Goal: Communication & Community: Answer question/provide support

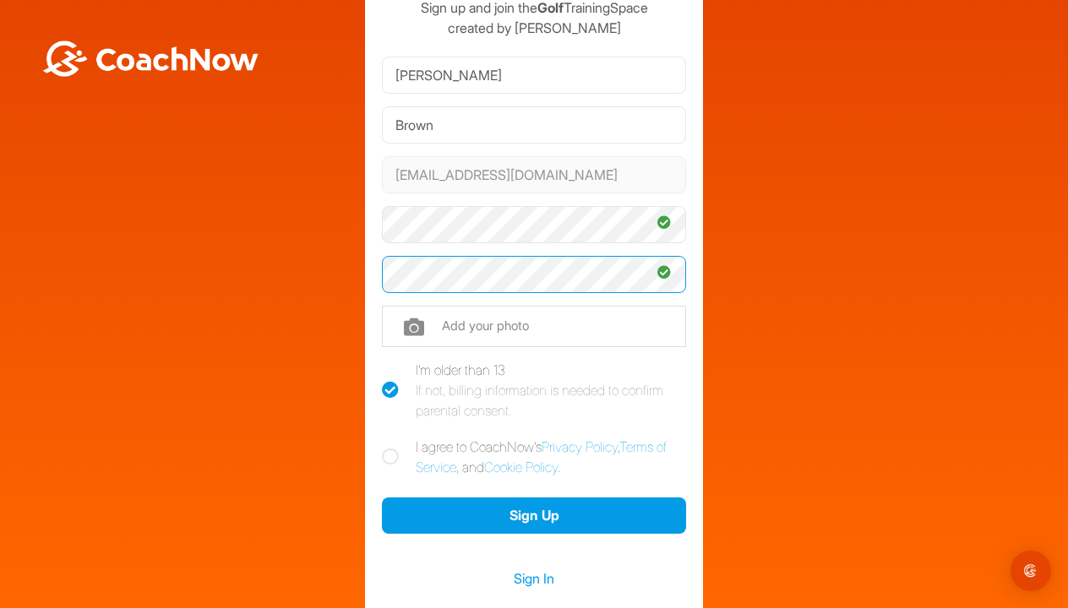
scroll to position [88, 0]
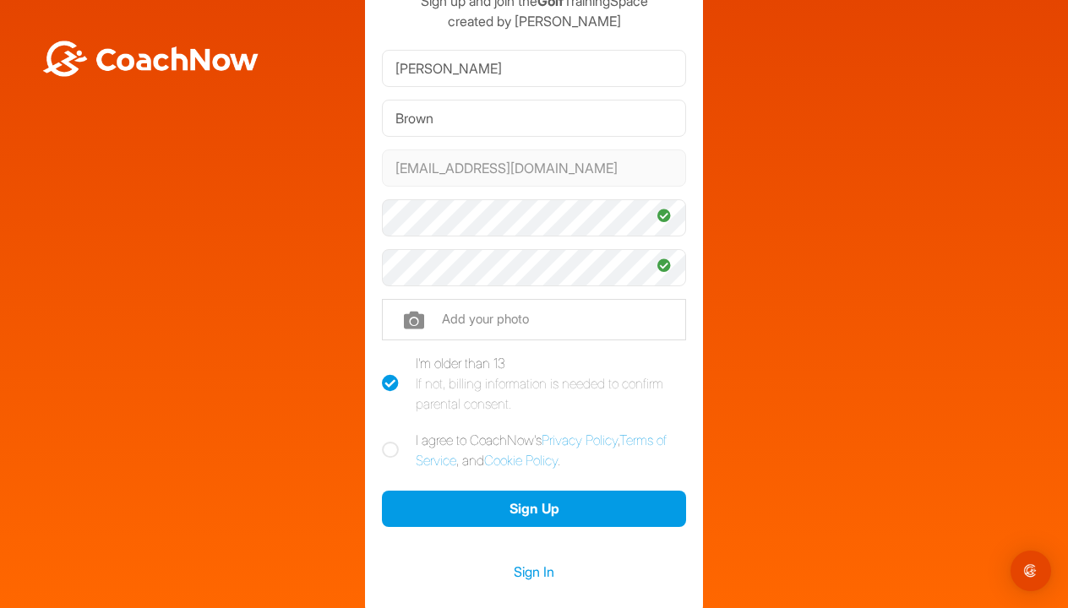
click at [395, 457] on icon at bounding box center [390, 450] width 17 height 17
click at [393, 441] on input "I agree to CoachNow's Privacy Policy , Terms of Service , and Cookie Policy ." at bounding box center [387, 435] width 11 height 11
checkbox input "true"
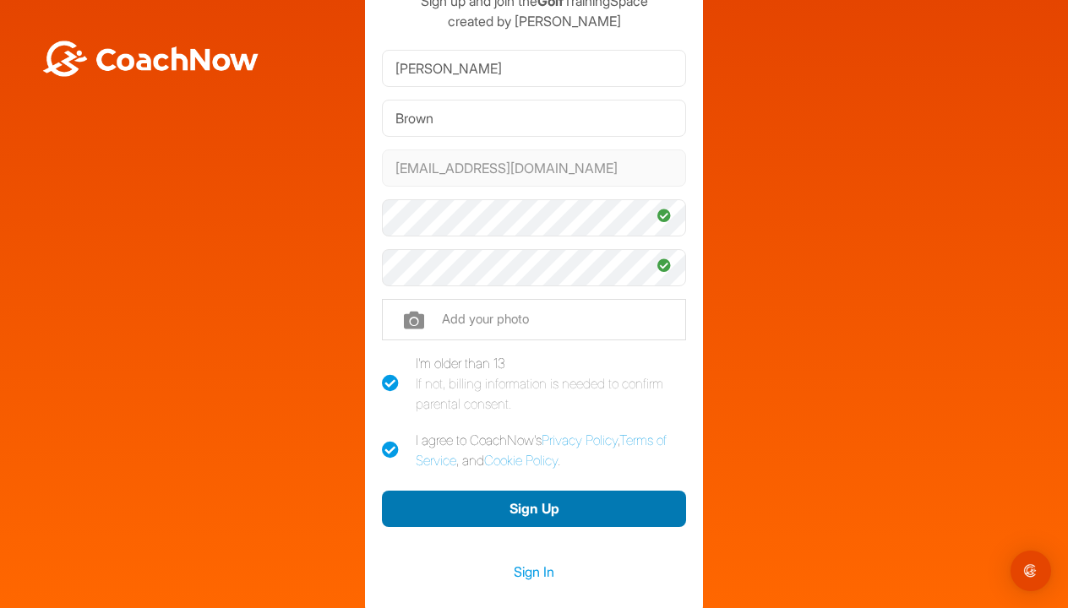
click at [533, 515] on button "Sign Up" at bounding box center [534, 509] width 304 height 36
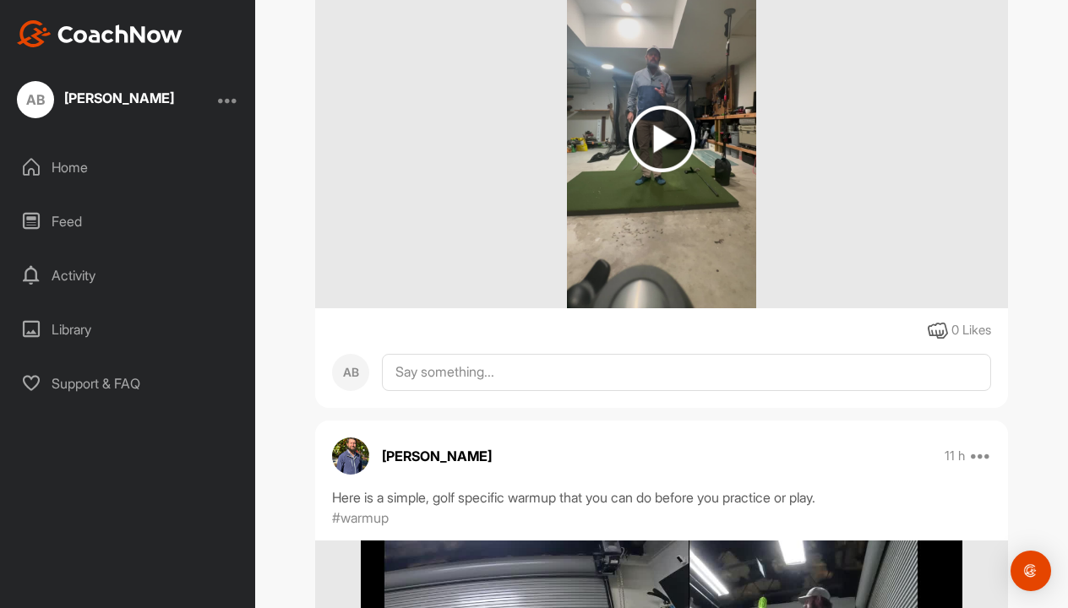
scroll to position [630, 0]
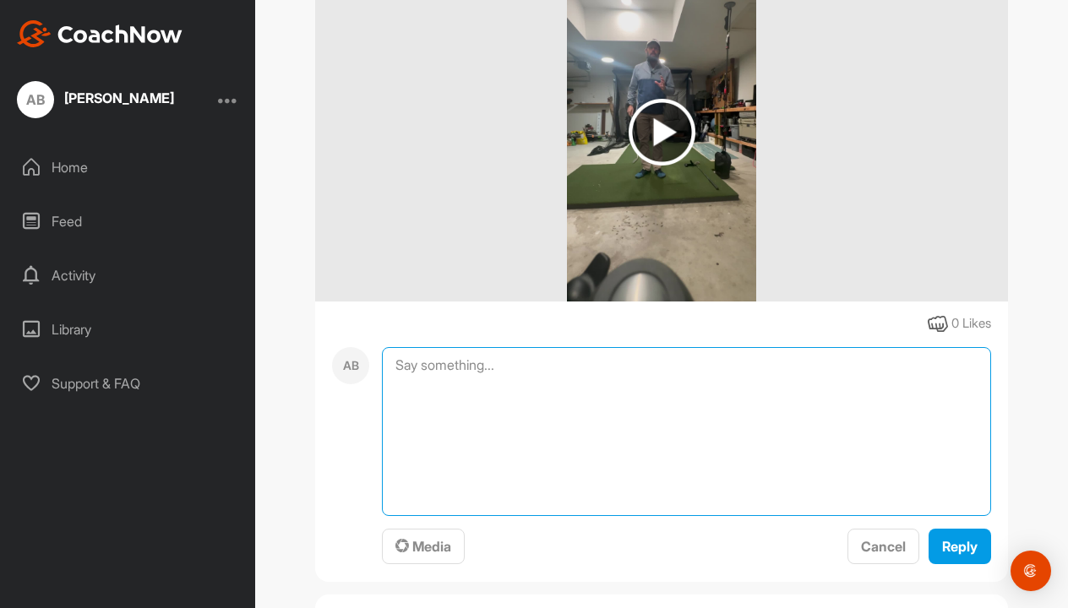
click at [545, 359] on textarea at bounding box center [686, 431] width 609 height 169
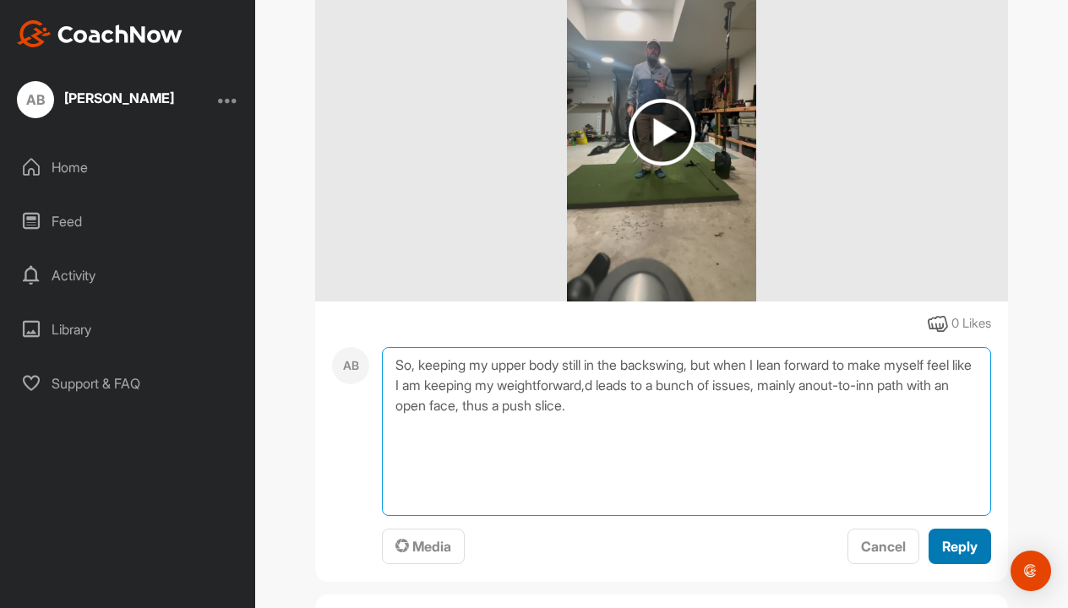
type textarea "So, keeping my upper body still in the backswing, but when I lean forward to ma…"
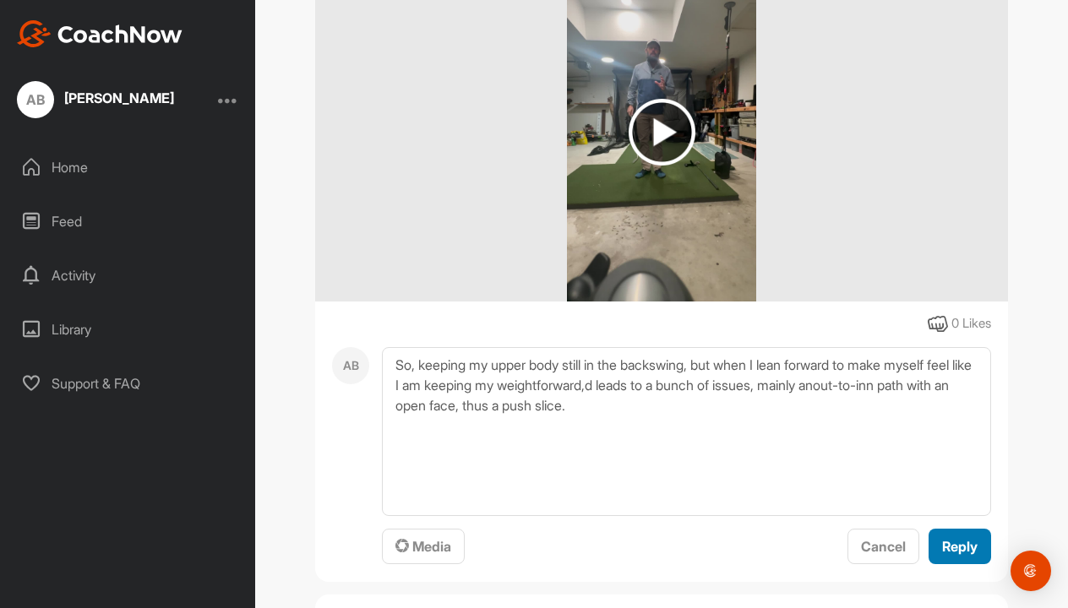
click at [962, 542] on span "Reply" at bounding box center [959, 546] width 35 height 17
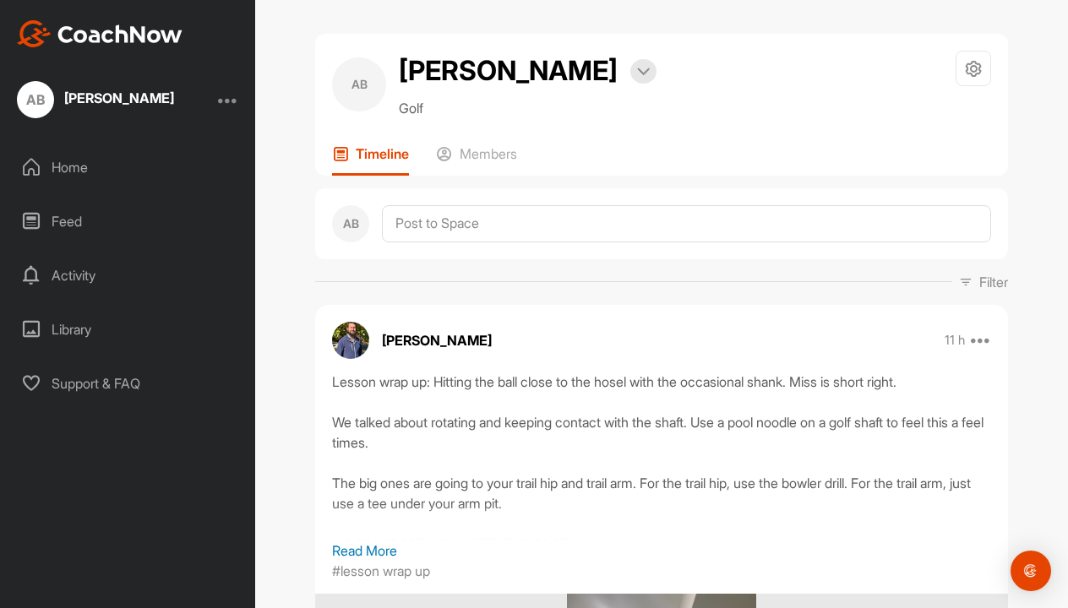
scroll to position [0, 0]
